Goal: Information Seeking & Learning: Learn about a topic

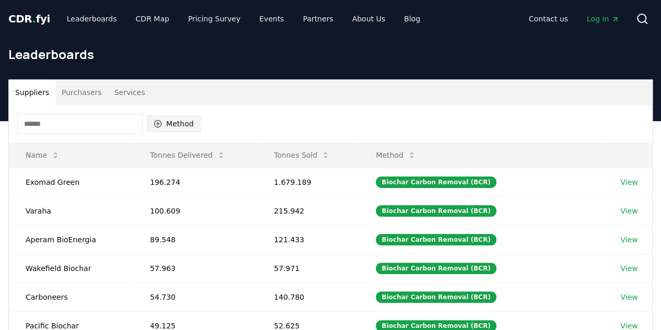
click at [176, 121] on button "Method" at bounding box center [174, 124] width 54 height 17
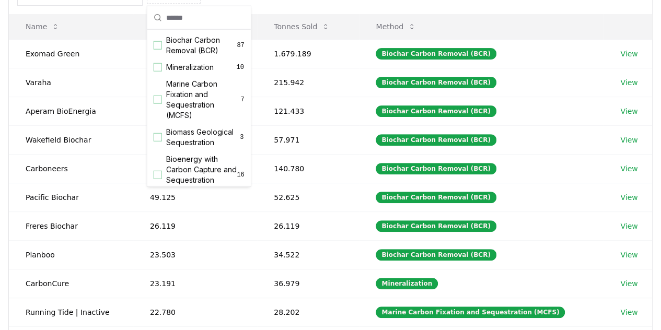
scroll to position [79, 0]
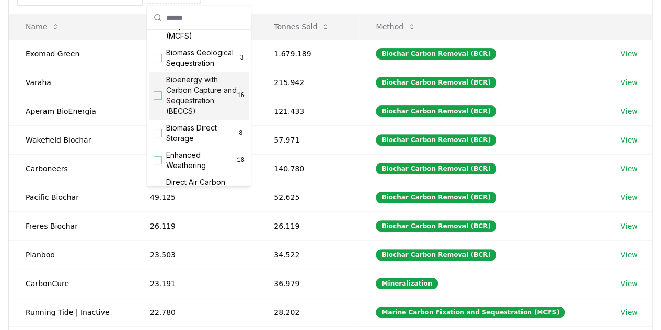
click at [191, 107] on span "Bioenergy with Carbon Capture and Sequestration (BECCS)" at bounding box center [201, 96] width 71 height 42
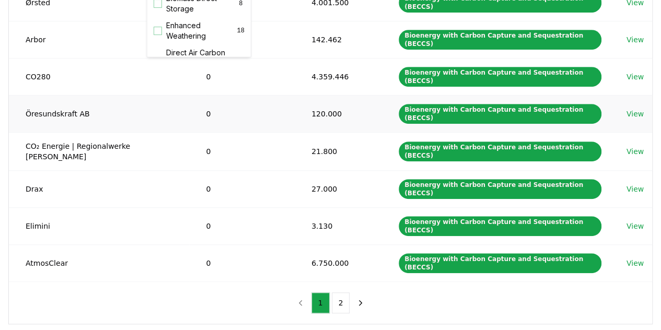
scroll to position [259, 0]
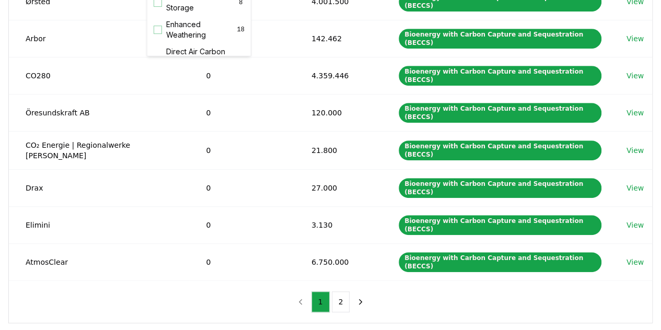
click at [185, 218] on div "Method 1 Bioenergy with Carbon Capture and Sequestration (BECCS) Name Tonnes De…" at bounding box center [330, 84] width 643 height 477
click at [336, 292] on button "2" at bounding box center [341, 302] width 18 height 21
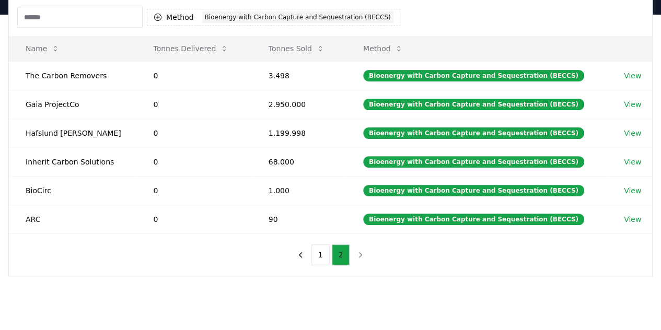
scroll to position [106, 0]
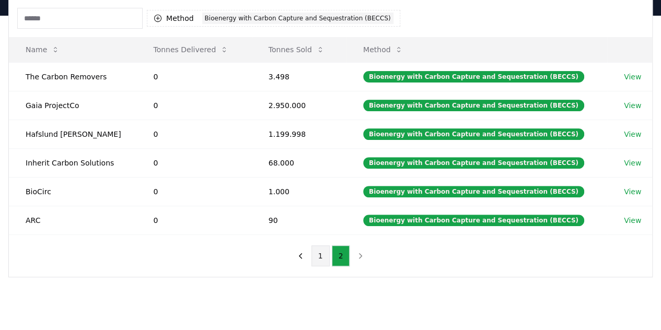
click at [323, 257] on button "1" at bounding box center [320, 256] width 18 height 21
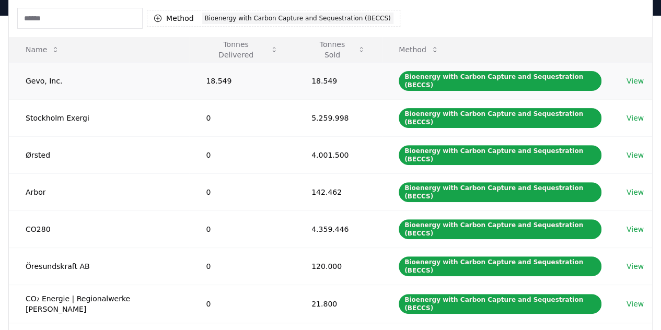
click at [632, 77] on link "View" at bounding box center [635, 81] width 17 height 10
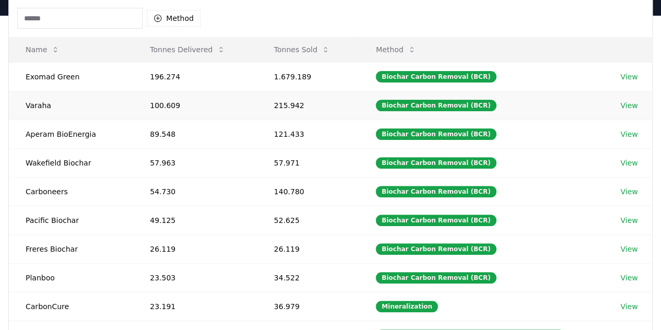
scroll to position [201, 0]
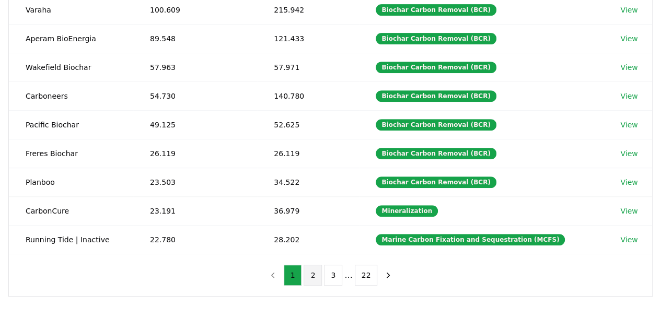
click at [313, 268] on button "2" at bounding box center [313, 275] width 18 height 21
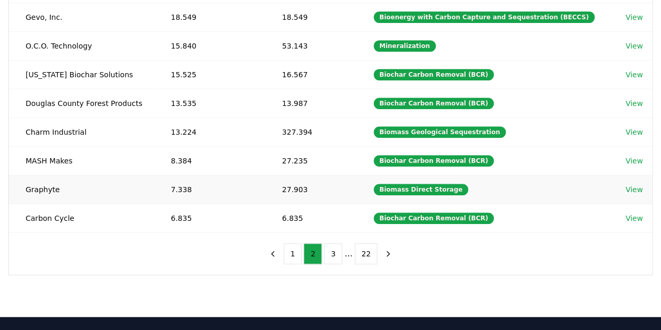
scroll to position [222, 0]
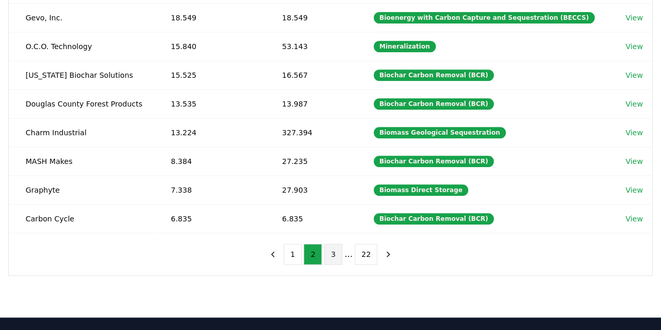
click at [336, 249] on button "3" at bounding box center [333, 254] width 18 height 21
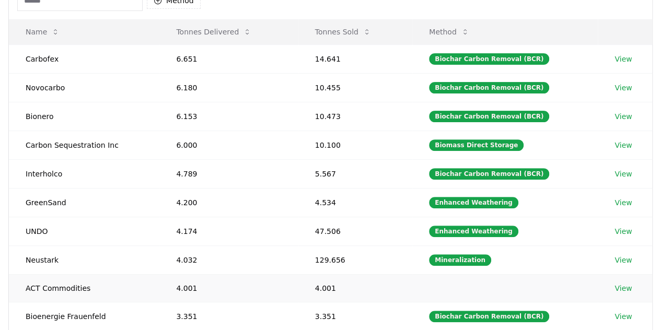
scroll to position [124, 0]
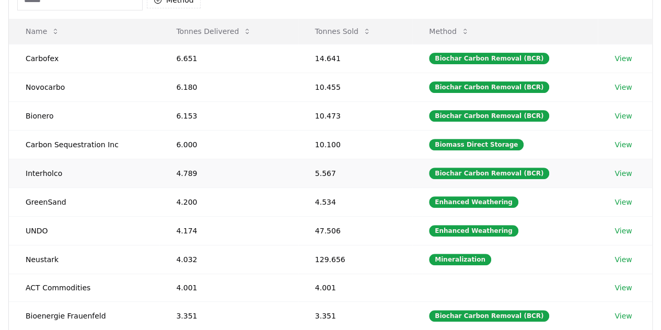
drag, startPoint x: 453, startPoint y: 188, endPoint x: 395, endPoint y: 168, distance: 61.5
click at [395, 168] on td "5.567" at bounding box center [355, 173] width 114 height 29
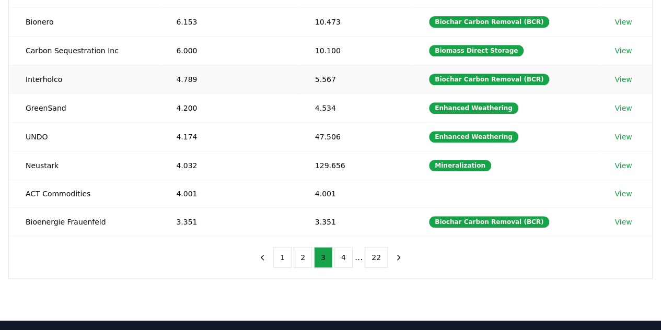
scroll to position [222, 0]
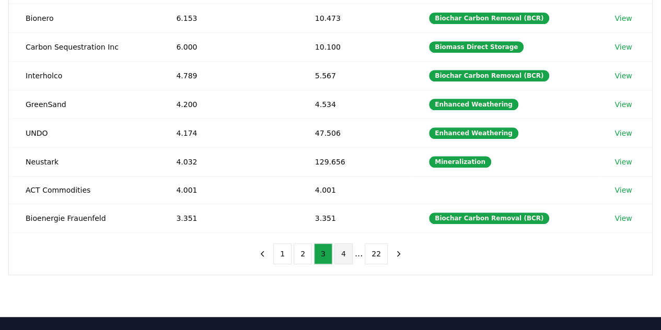
click at [343, 248] on button "4" at bounding box center [343, 254] width 18 height 21
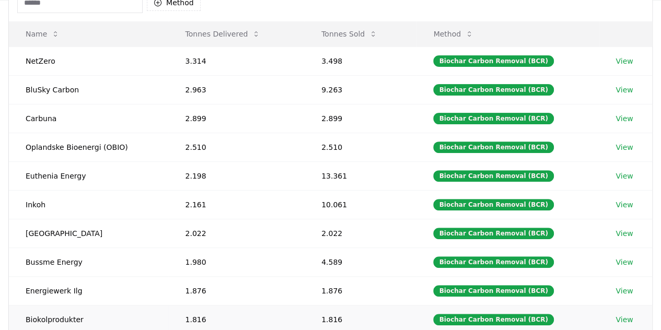
scroll to position [224, 0]
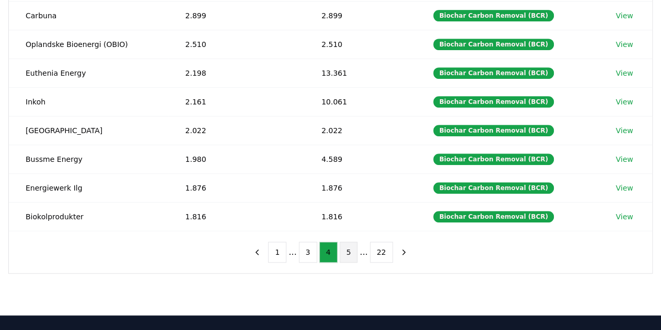
click at [348, 248] on button "5" at bounding box center [349, 252] width 18 height 21
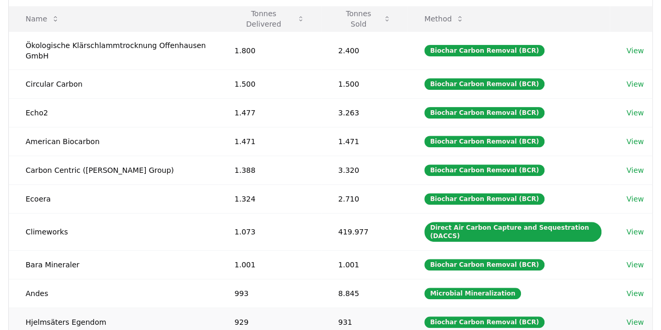
scroll to position [269, 0]
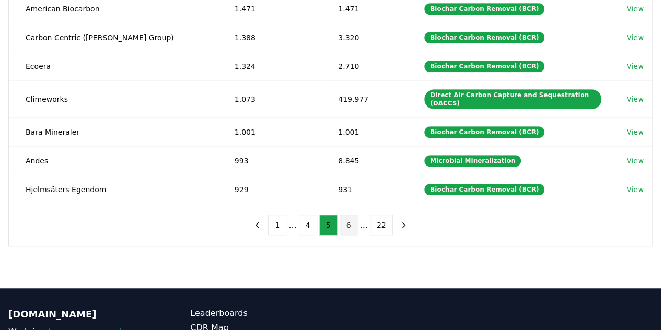
click at [347, 215] on button "6" at bounding box center [349, 225] width 18 height 21
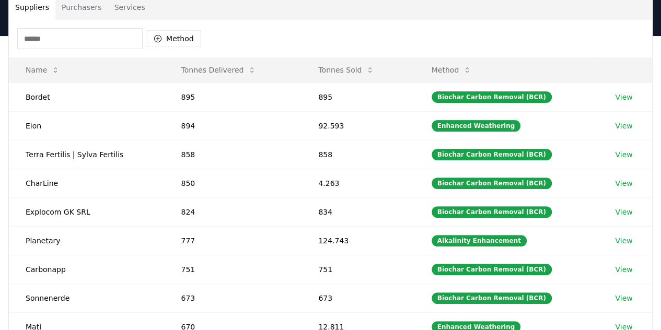
scroll to position [0, 0]
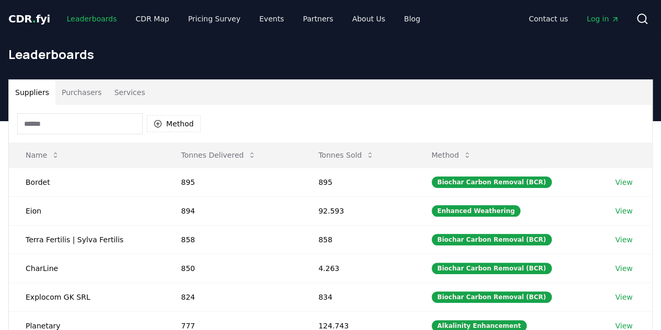
click at [86, 17] on link "Leaderboards" at bounding box center [92, 18] width 67 height 19
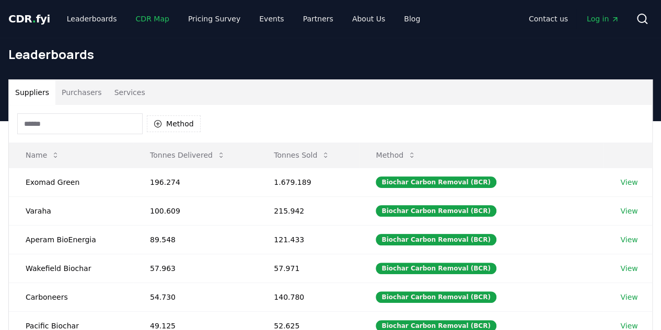
click at [132, 19] on link "CDR Map" at bounding box center [153, 18] width 50 height 19
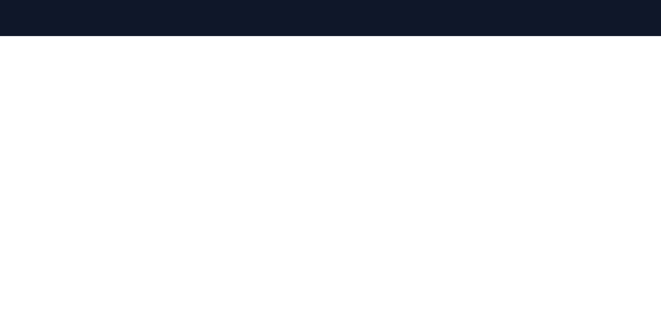
scroll to position [193, 0]
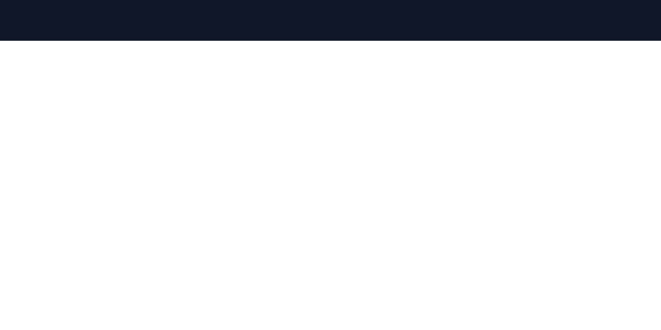
scroll to position [132, 0]
